Goal: Download file/media

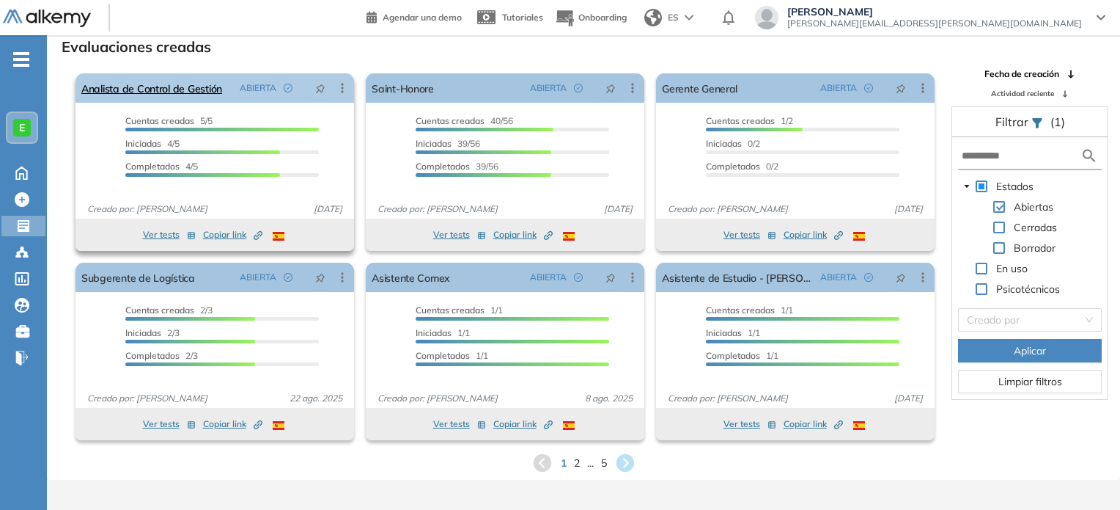
scroll to position [35, 0]
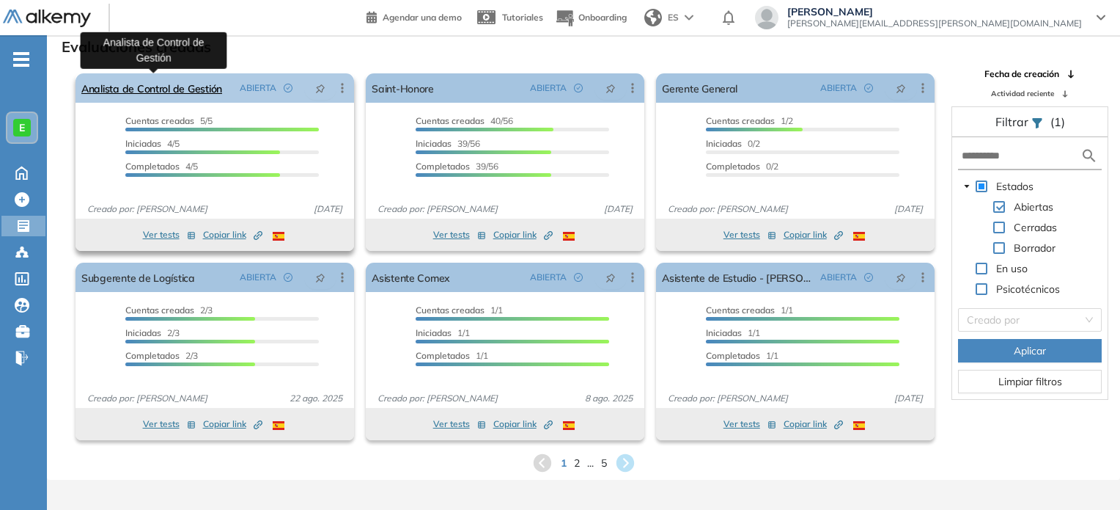
click at [182, 90] on link "Analista de Control de Gestión" at bounding box center [151, 87] width 141 height 29
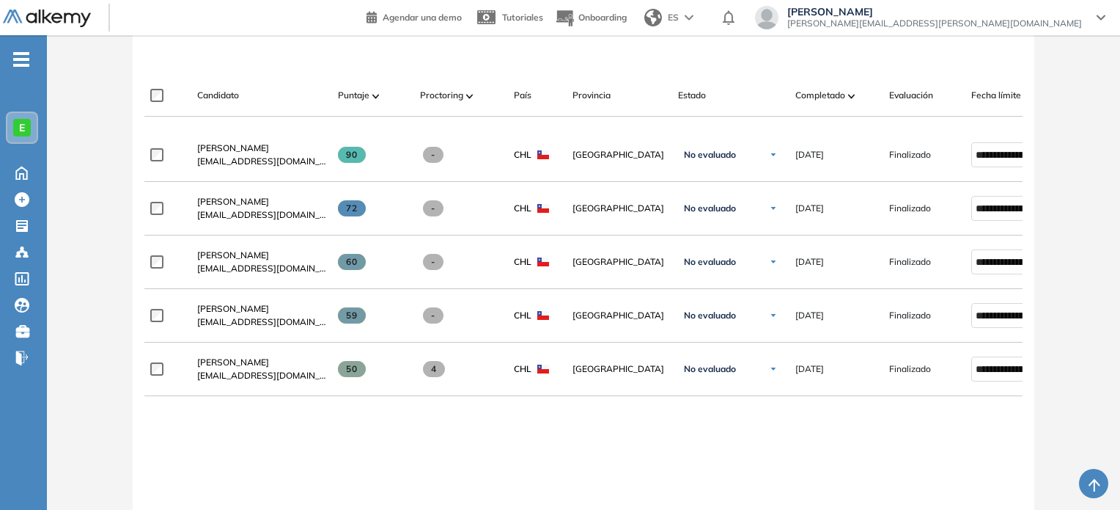
scroll to position [447, 0]
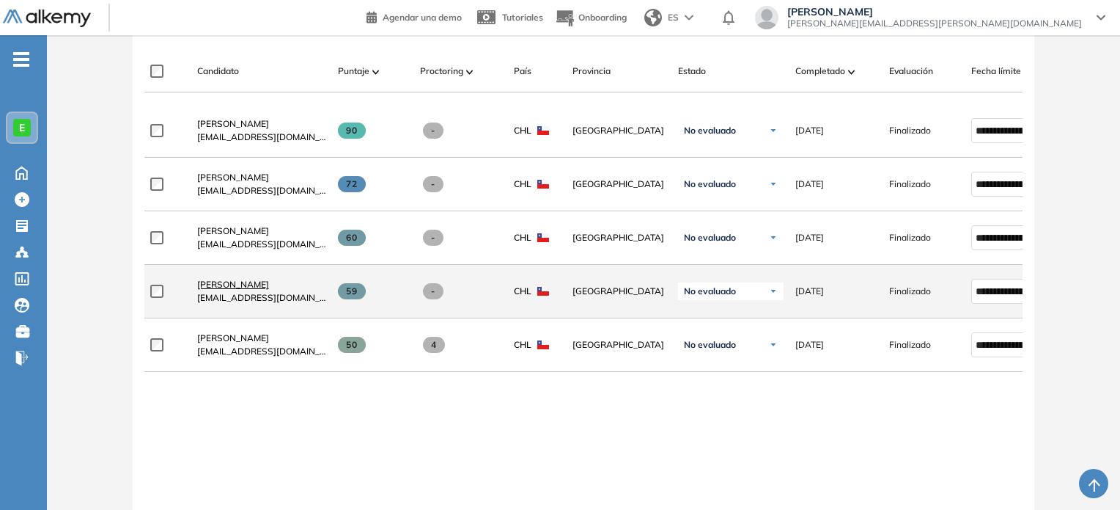
click at [249, 282] on span "[PERSON_NAME]" at bounding box center [233, 284] width 72 height 11
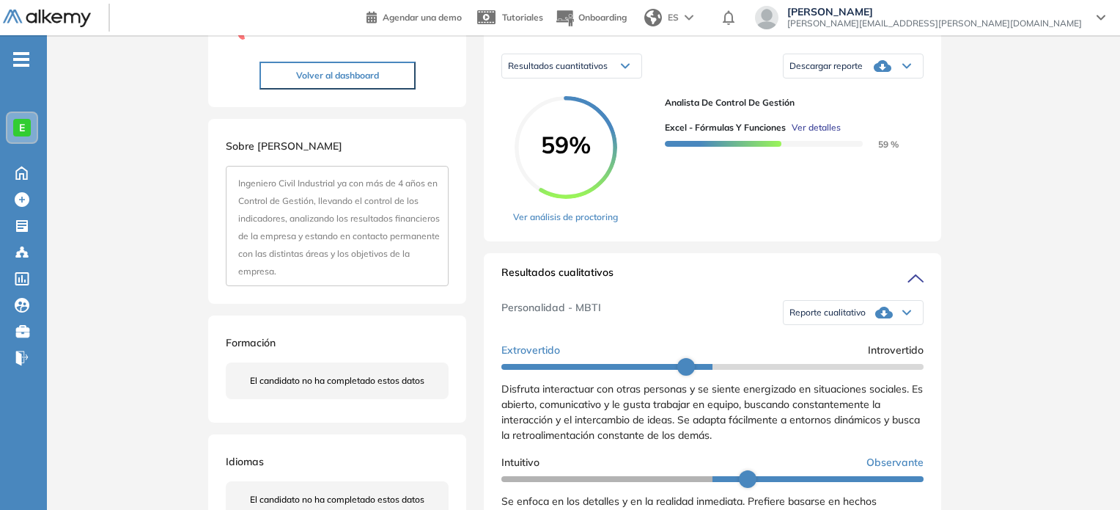
scroll to position [245, 0]
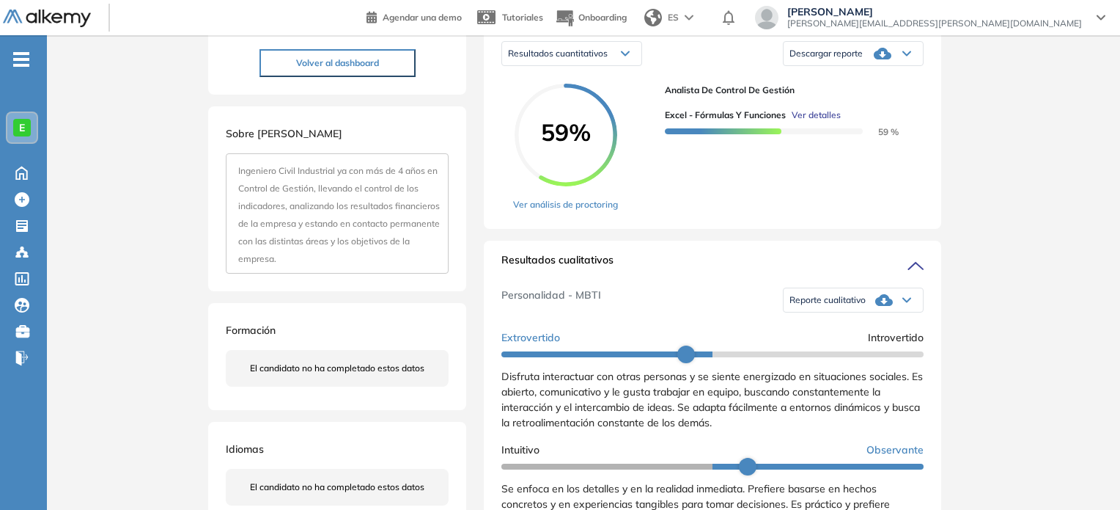
click at [821, 59] on span "Descargar reporte" at bounding box center [826, 54] width 73 height 12
click at [856, 110] on li "Descargar informe resumido" at bounding box center [844, 102] width 109 height 15
click at [829, 306] on span "Reporte cualitativo" at bounding box center [828, 300] width 76 height 12
click at [826, 356] on li "Reporte sin Afinidad AI" at bounding box center [833, 349] width 87 height 15
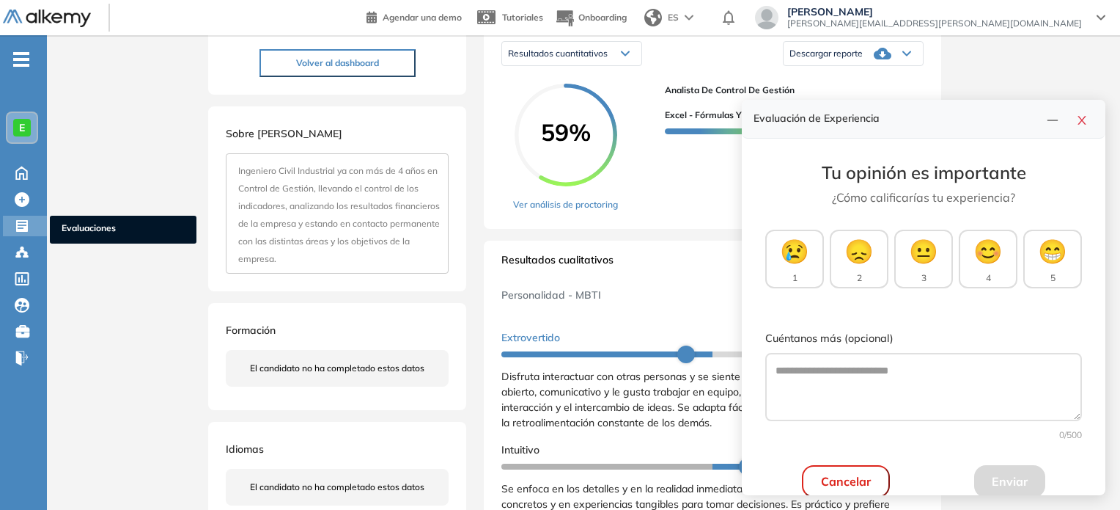
click at [77, 218] on ul "Evaluaciones" at bounding box center [123, 230] width 147 height 28
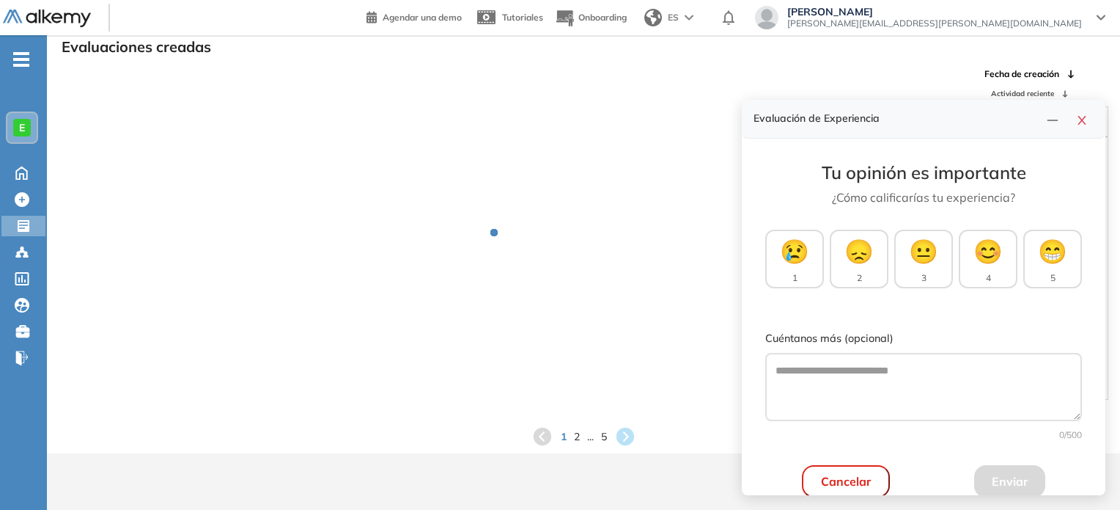
scroll to position [35, 0]
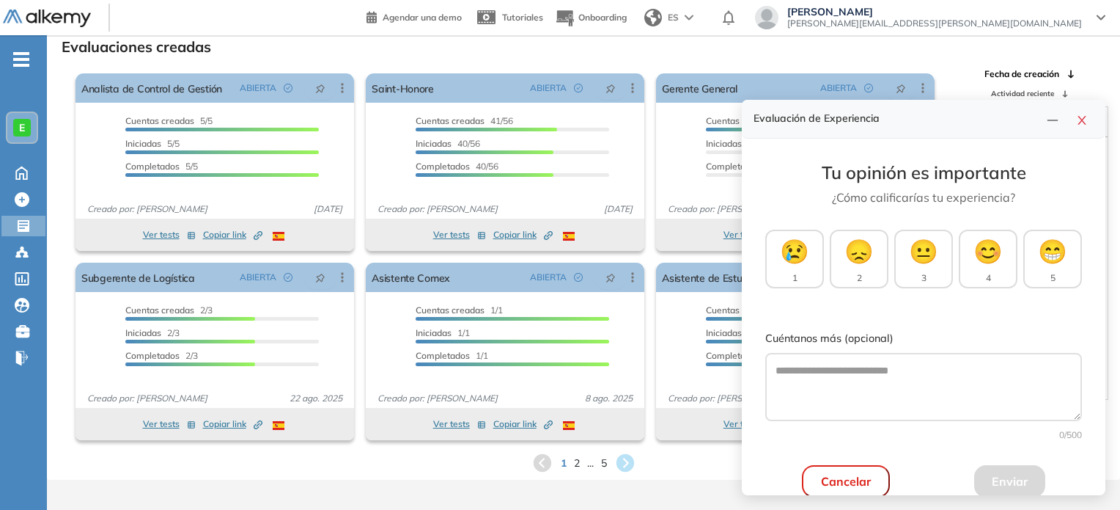
click at [496, 43] on div "Evaluaciones creadas" at bounding box center [584, 45] width 1050 height 21
click at [1071, 126] on button "button" at bounding box center [1082, 119] width 23 height 21
